Goal: Task Accomplishment & Management: Manage account settings

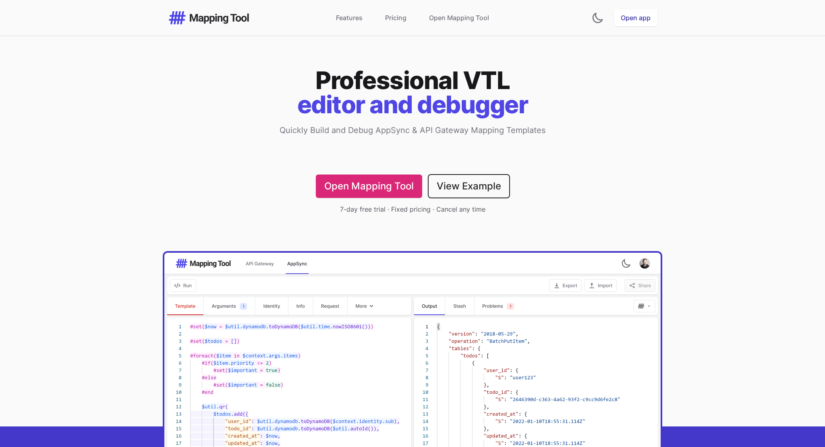
click at [636, 17] on link "Open app" at bounding box center [636, 17] width 44 height 17
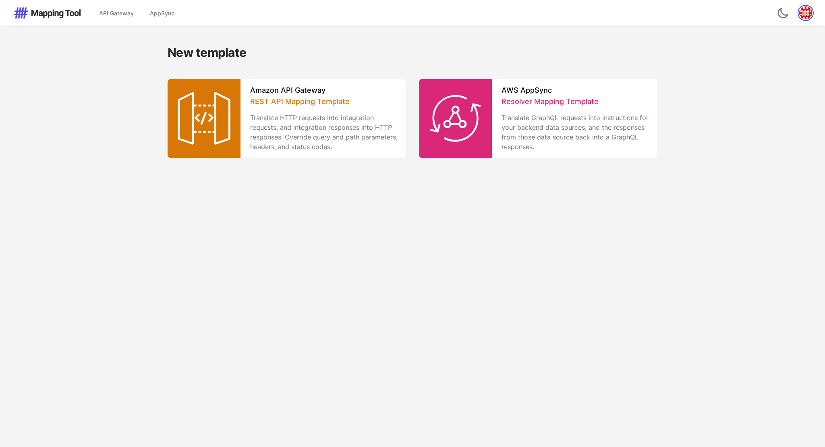
click at [812, 12] on div "API Gateway AppSync Switch to dark theme Open user menu Switch to dark theme Op…" at bounding box center [412, 13] width 825 height 26
click at [812, 12] on img "button" at bounding box center [806, 12] width 13 height 13
click at [790, 57] on link "Manage Subscription" at bounding box center [764, 56] width 97 height 13
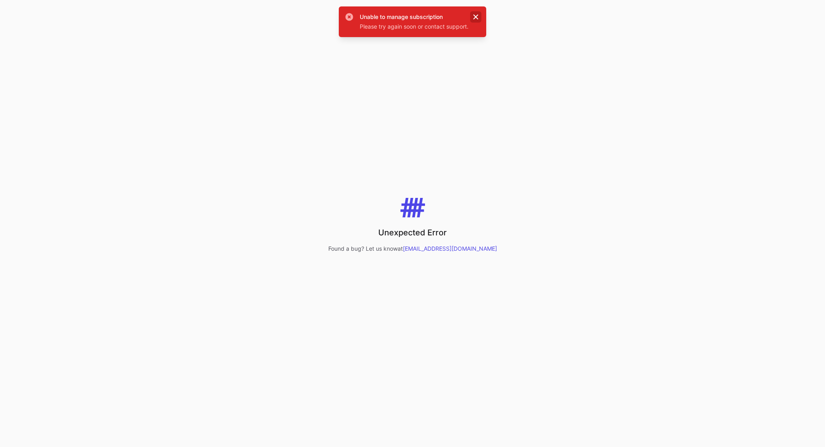
click at [479, 14] on icon at bounding box center [476, 17] width 8 height 8
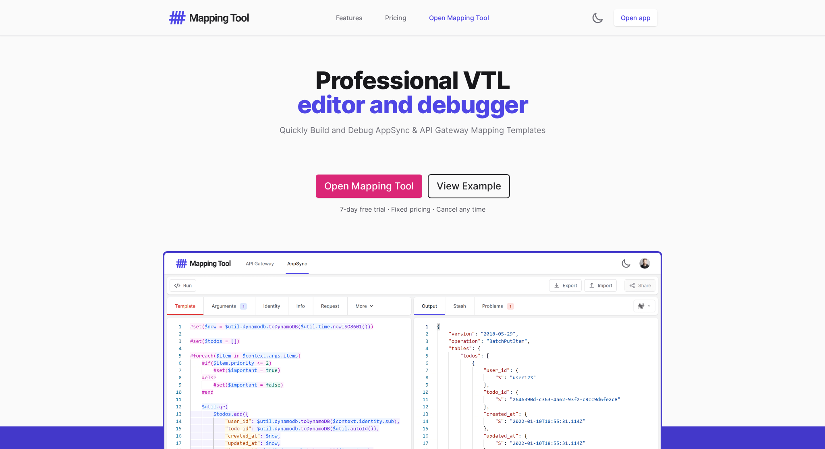
click at [476, 17] on link "Open Mapping Tool" at bounding box center [459, 18] width 60 height 10
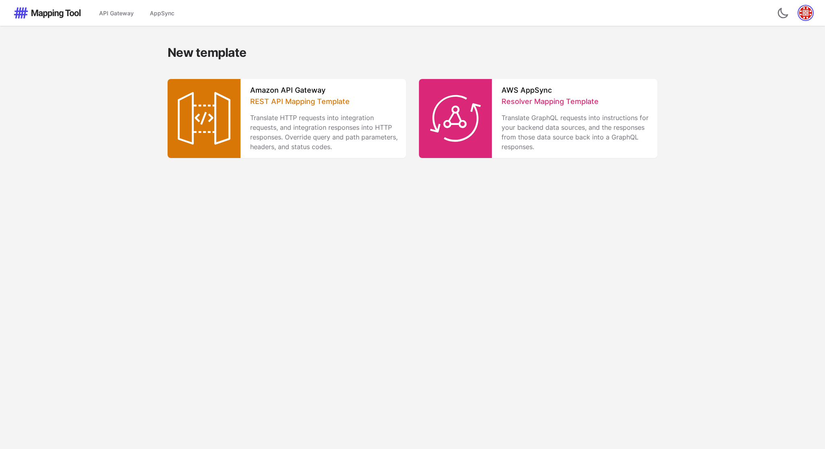
click at [803, 12] on img "button" at bounding box center [806, 12] width 13 height 13
click at [746, 94] on link "Sign out" at bounding box center [764, 93] width 97 height 13
